Goal: Check status: Check status

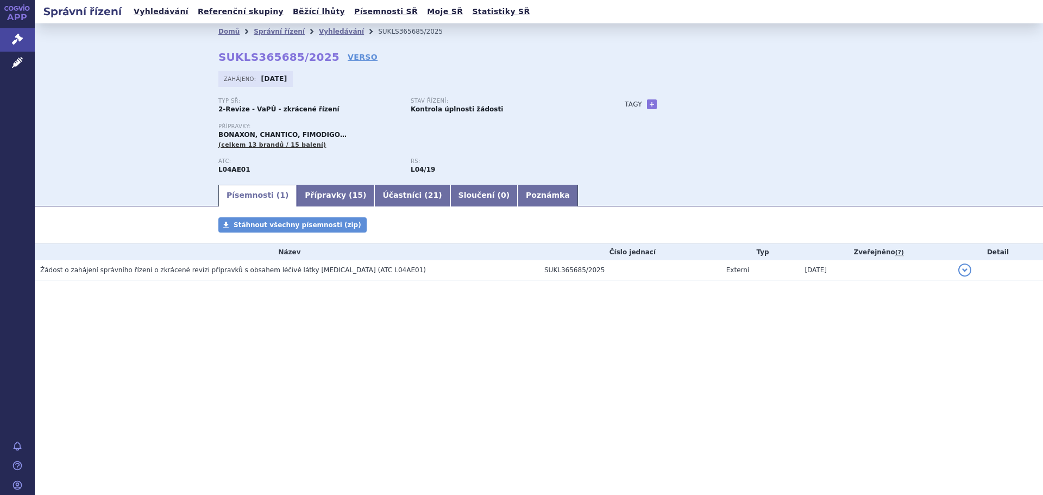
click at [141, 269] on span "Žádost o zahájení správního řízení o zkrácené revizi přípravků s obsahem léčivé…" at bounding box center [233, 270] width 386 height 8
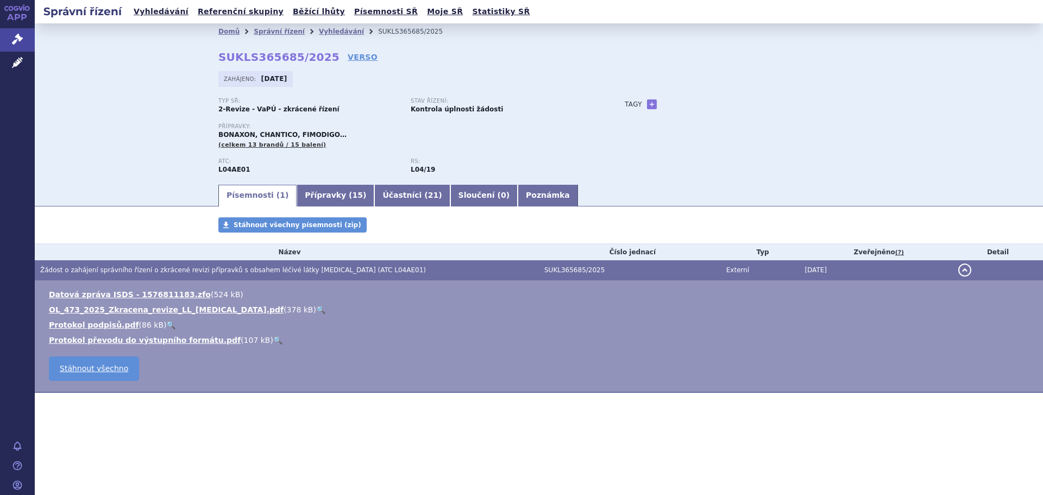
click at [316, 309] on link "🔍" at bounding box center [320, 309] width 9 height 9
